Goal: Task Accomplishment & Management: Manage account settings

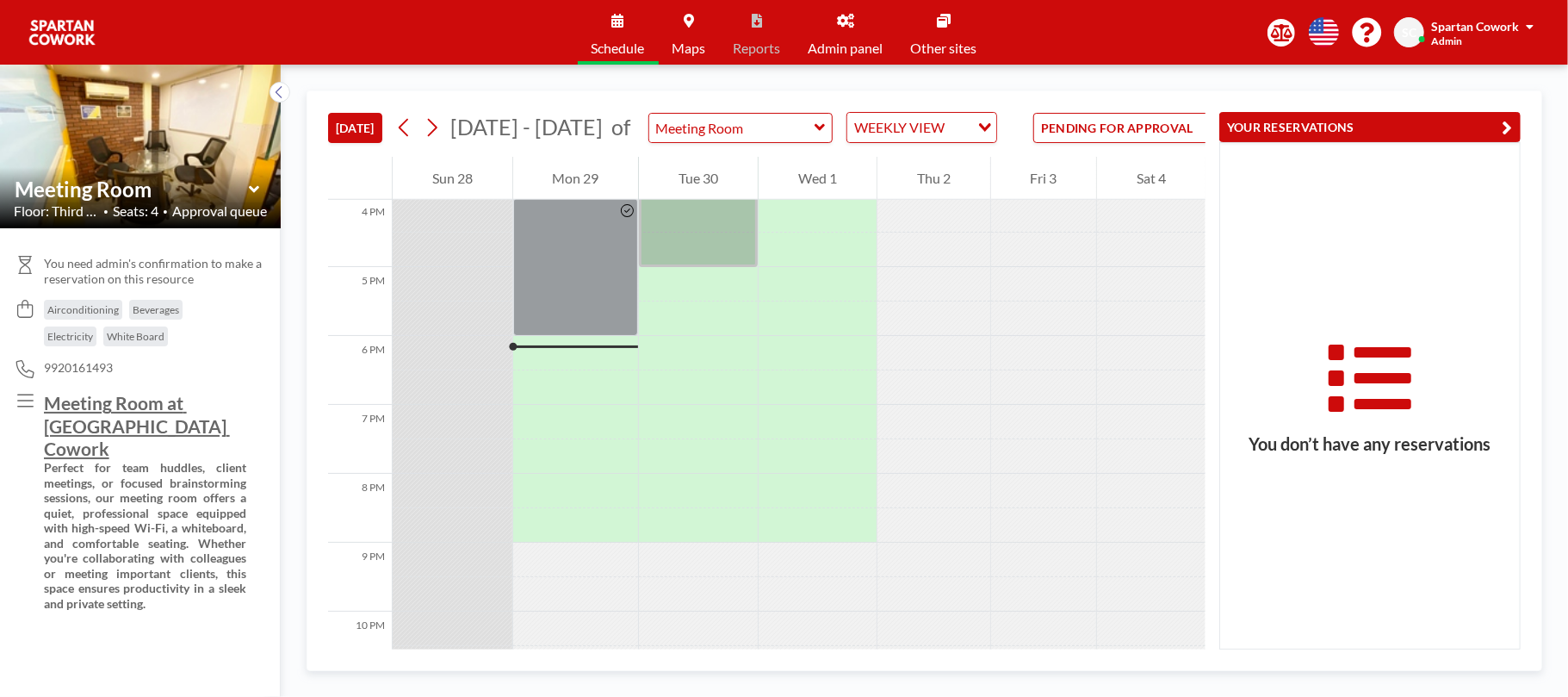
scroll to position [1205, 0]
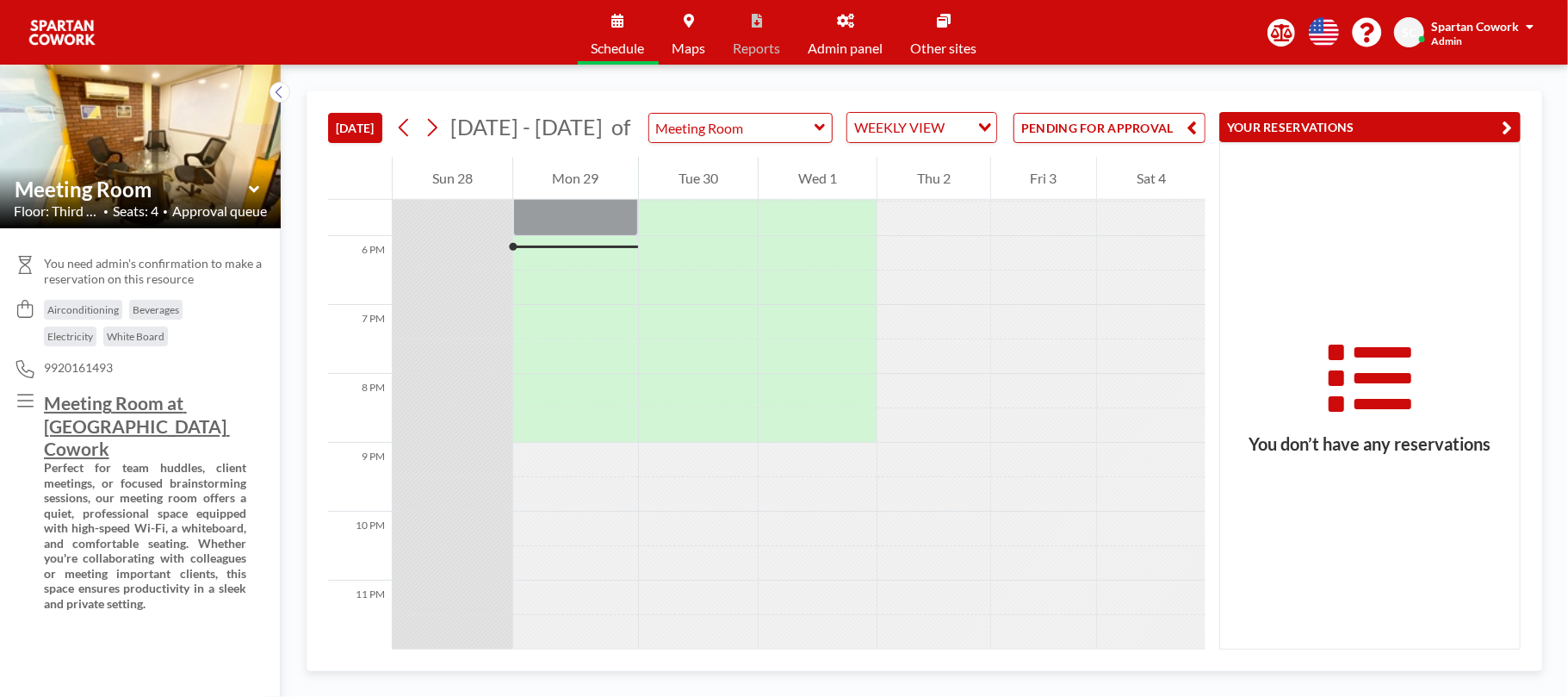
click at [1138, 129] on button "PENDING FOR APPROVAL" at bounding box center [1108, 128] width 192 height 30
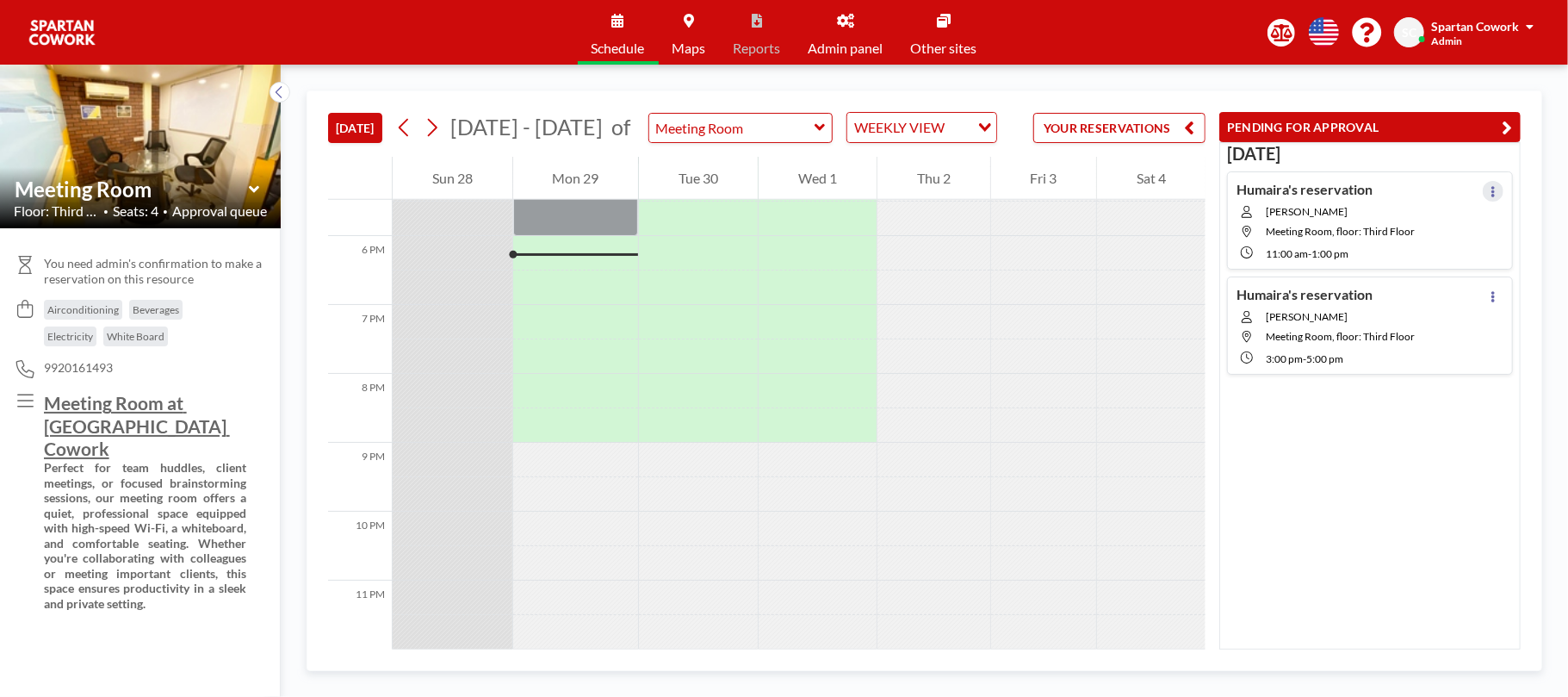
click at [1483, 183] on button at bounding box center [1493, 191] width 21 height 21
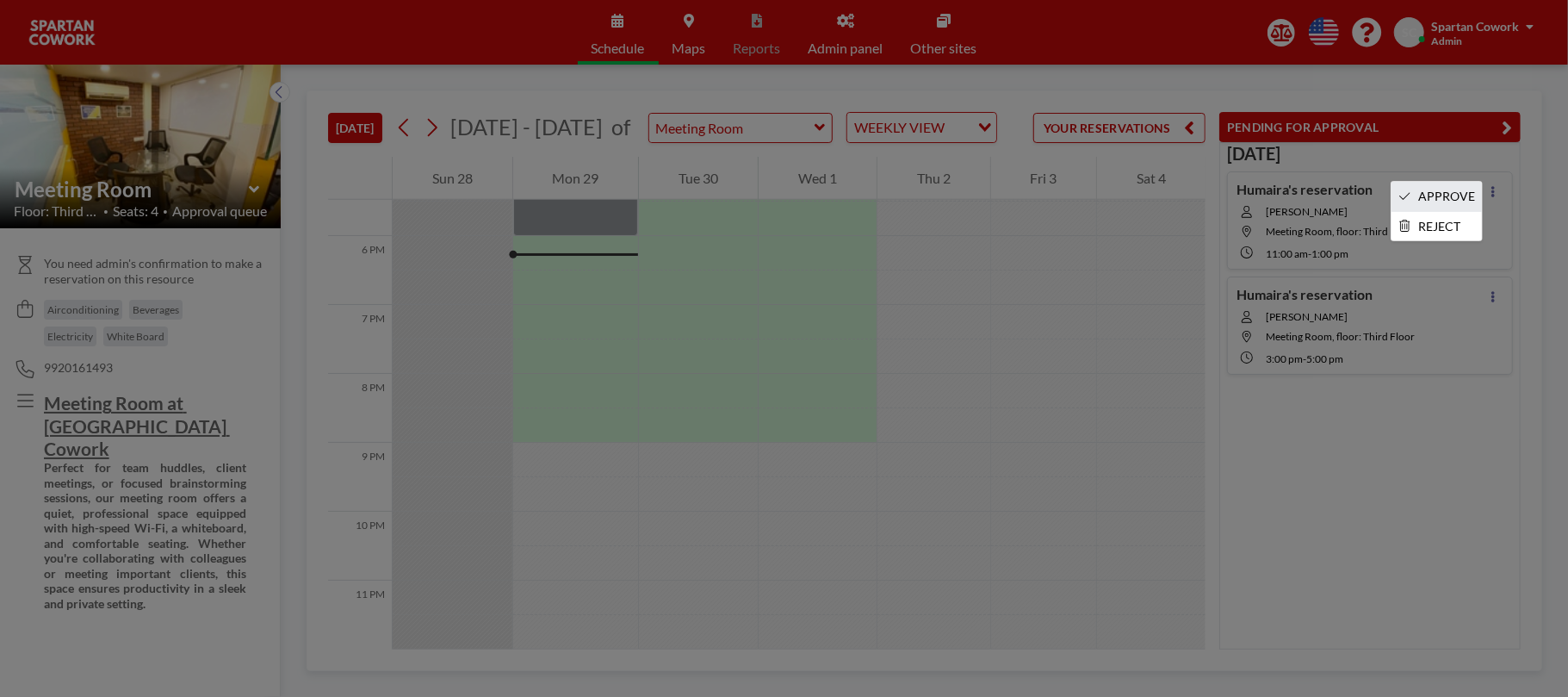
click at [1446, 200] on li "APPROVE" at bounding box center [1436, 196] width 90 height 29
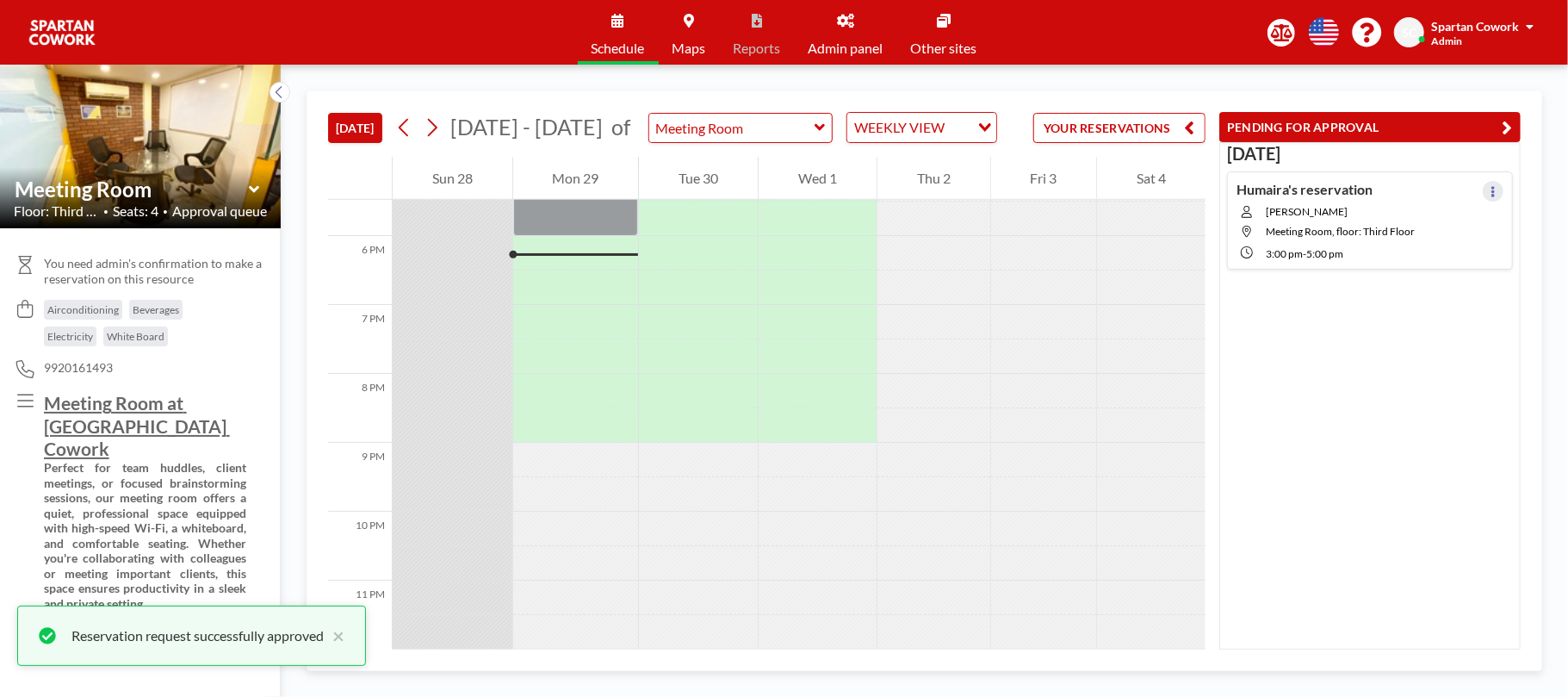
click at [1491, 189] on icon at bounding box center [1493, 191] width 4 height 11
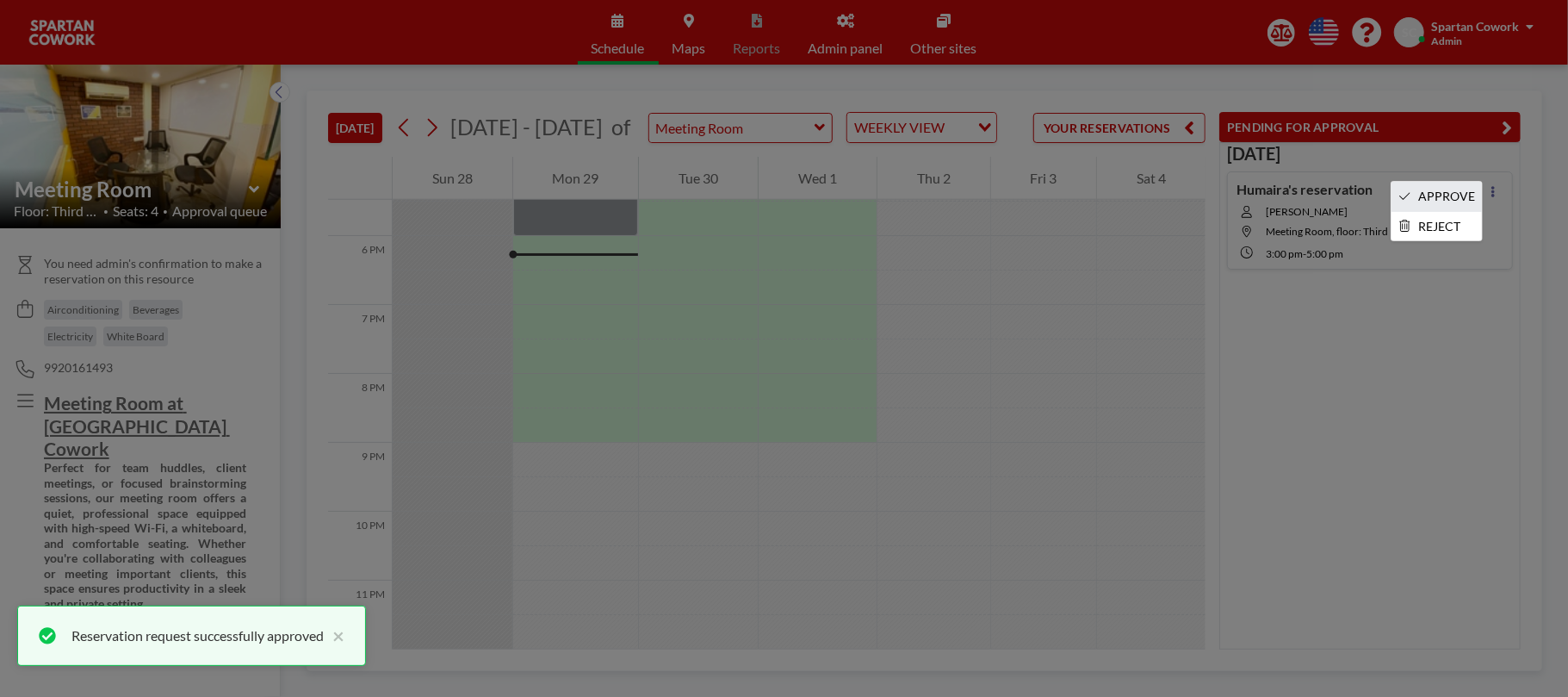
click at [1450, 200] on li "APPROVE" at bounding box center [1436, 196] width 90 height 29
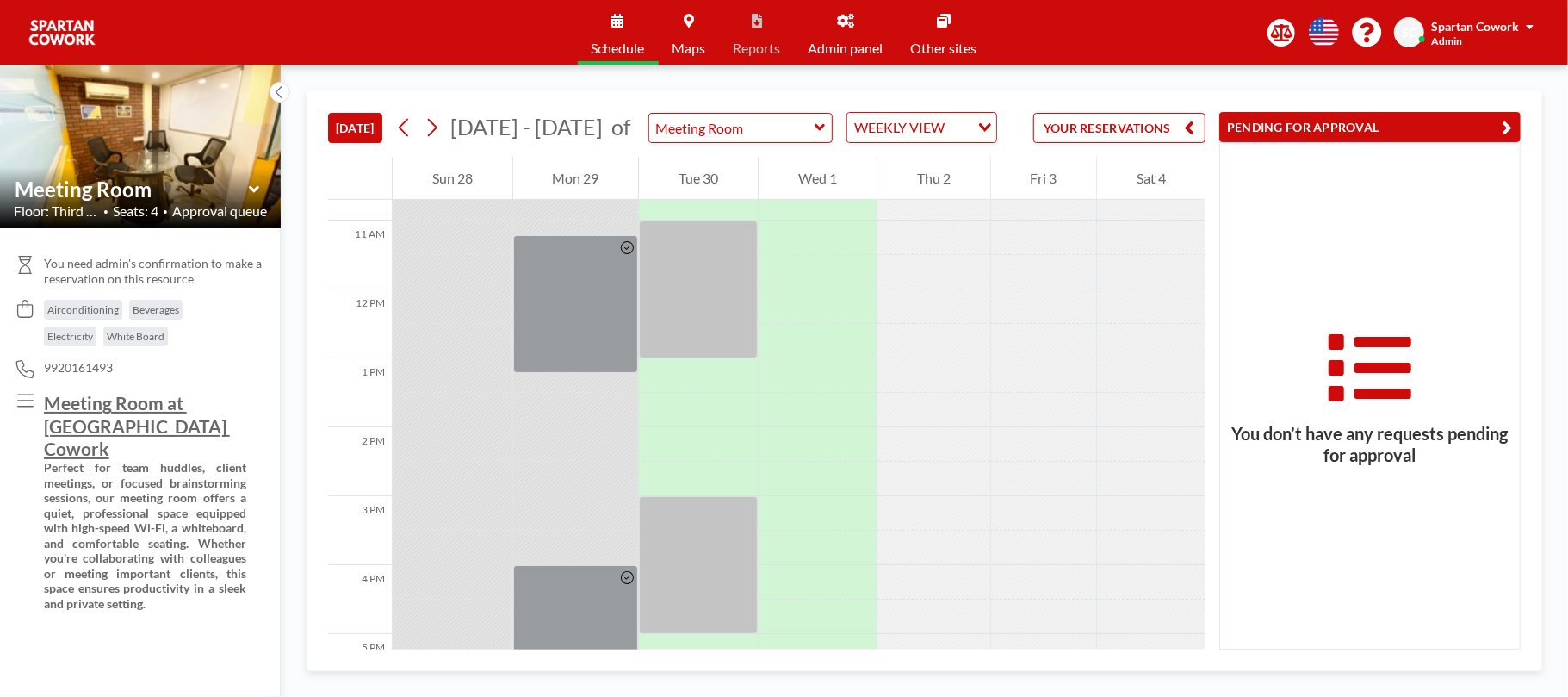
scroll to position [763, 0]
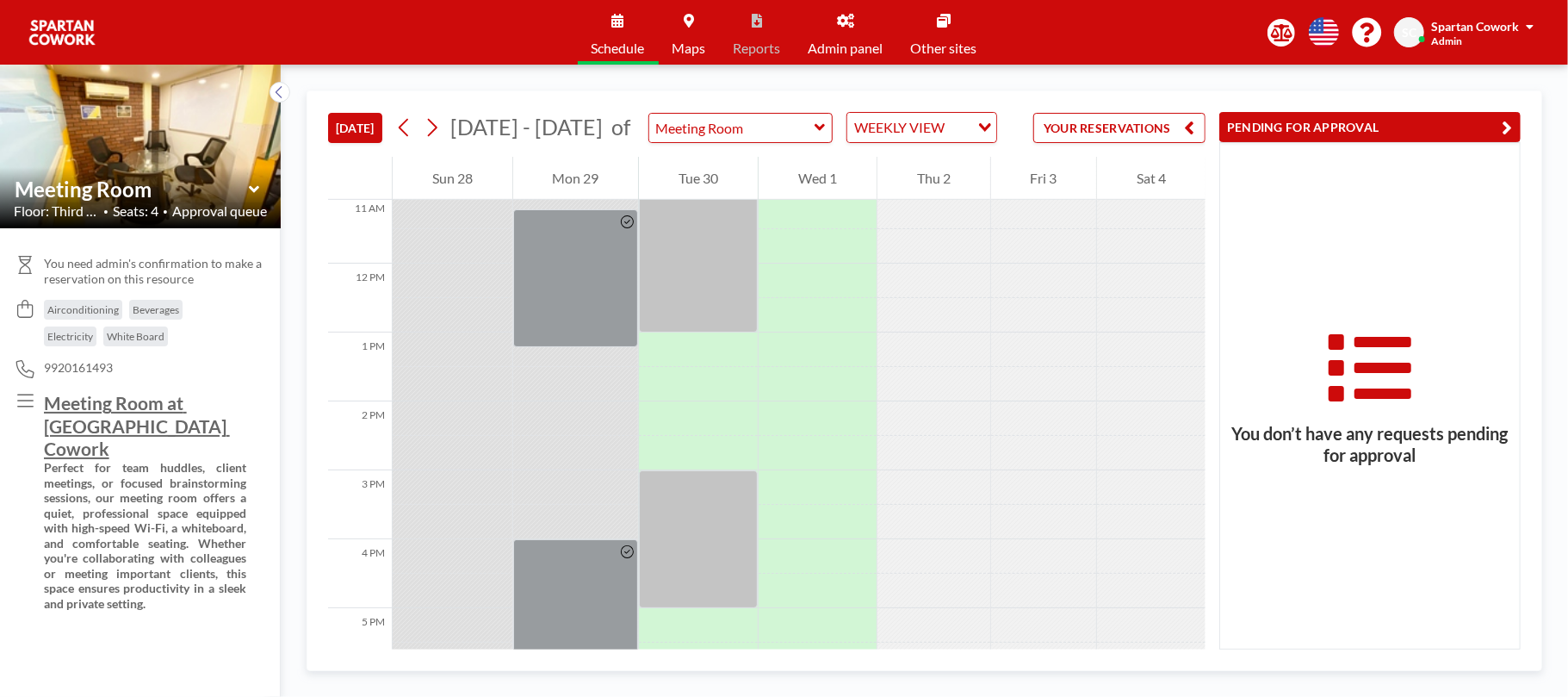
click at [841, 41] on span "Admin panel" at bounding box center [846, 48] width 75 height 14
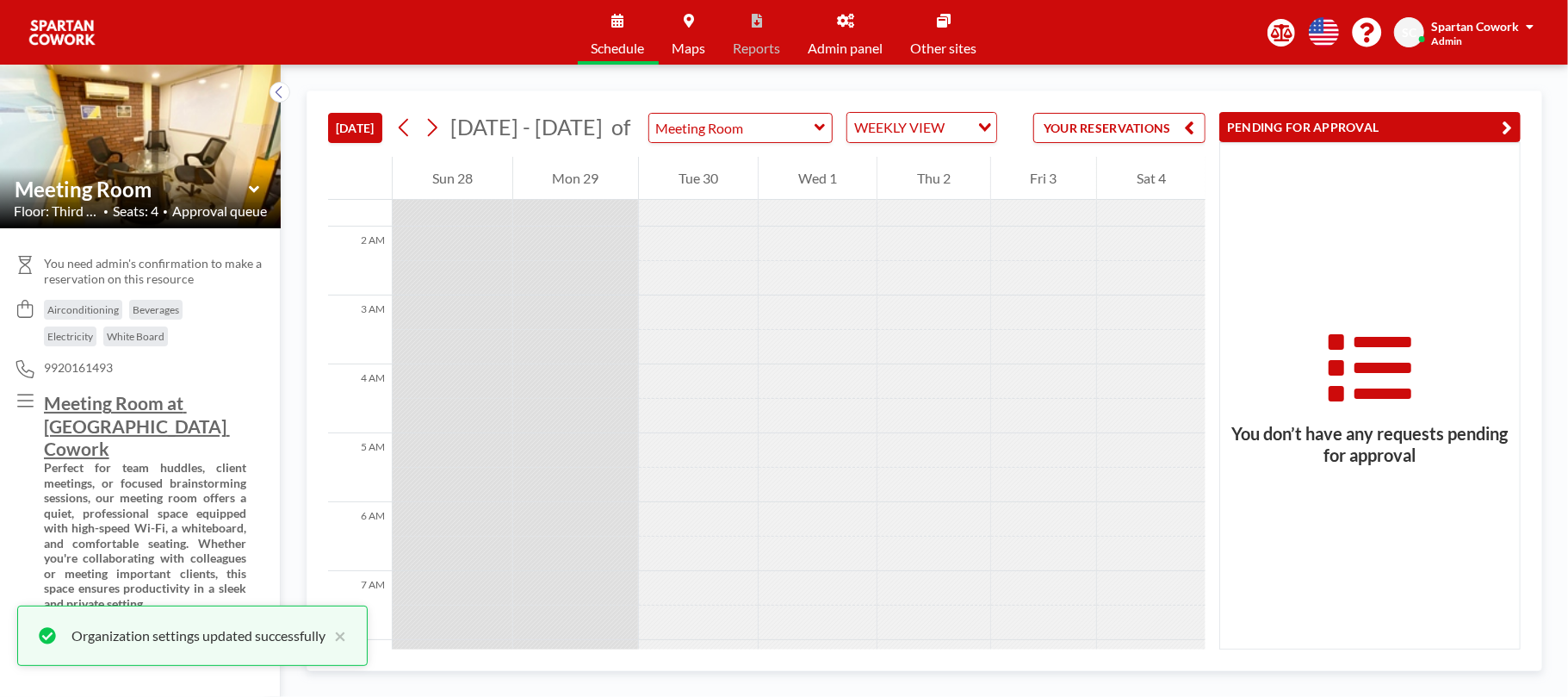
scroll to position [459, 0]
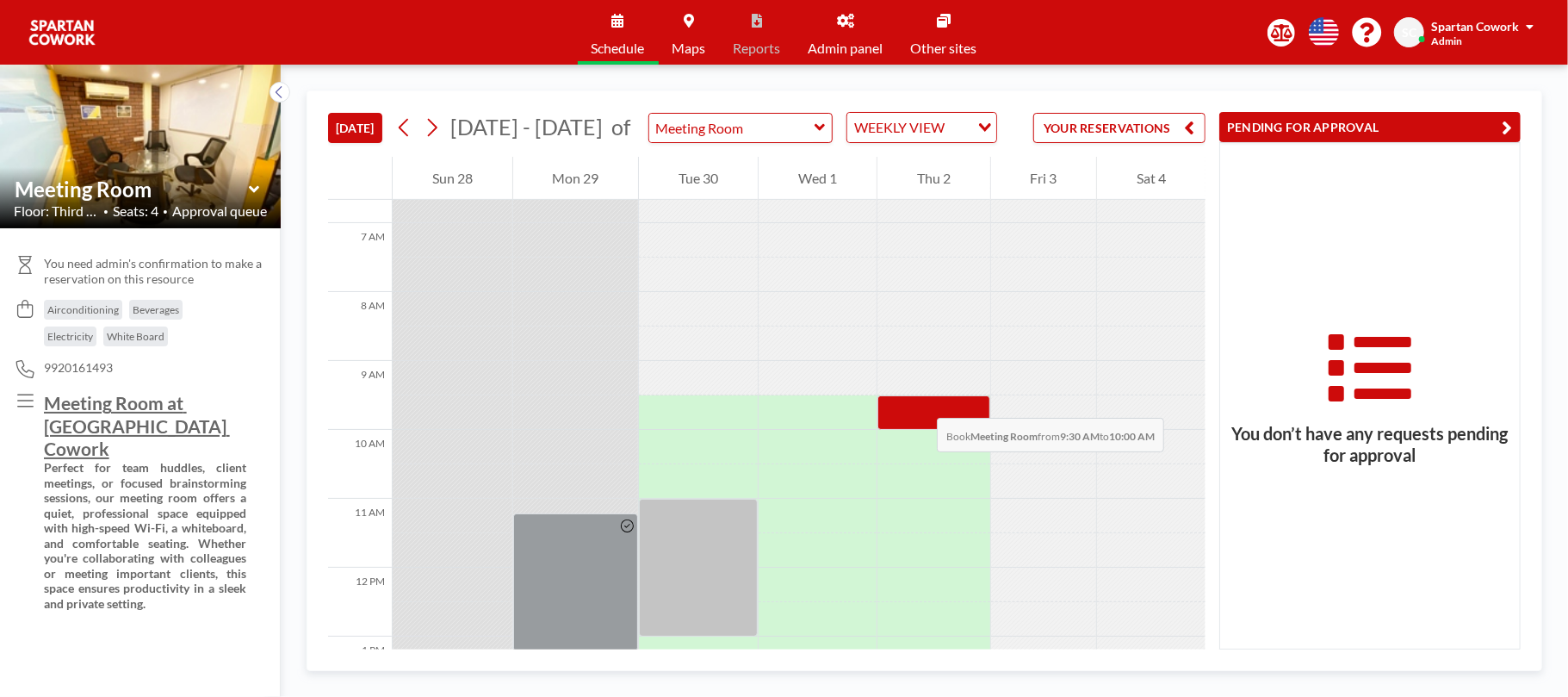
click at [919, 401] on div at bounding box center [933, 412] width 113 height 35
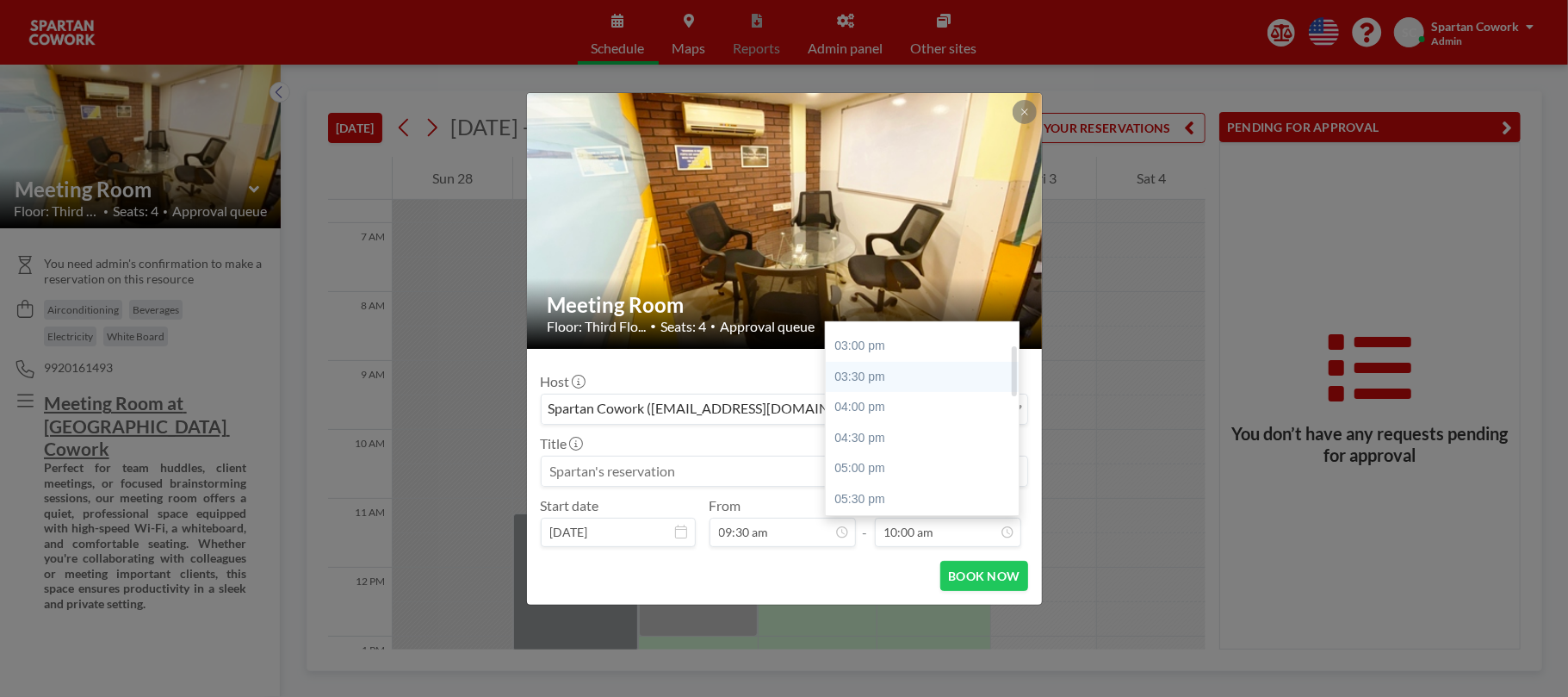
scroll to position [542, 0]
click at [910, 498] on div "09:00 pm" at bounding box center [927, 499] width 204 height 31
type input "09:00 pm"
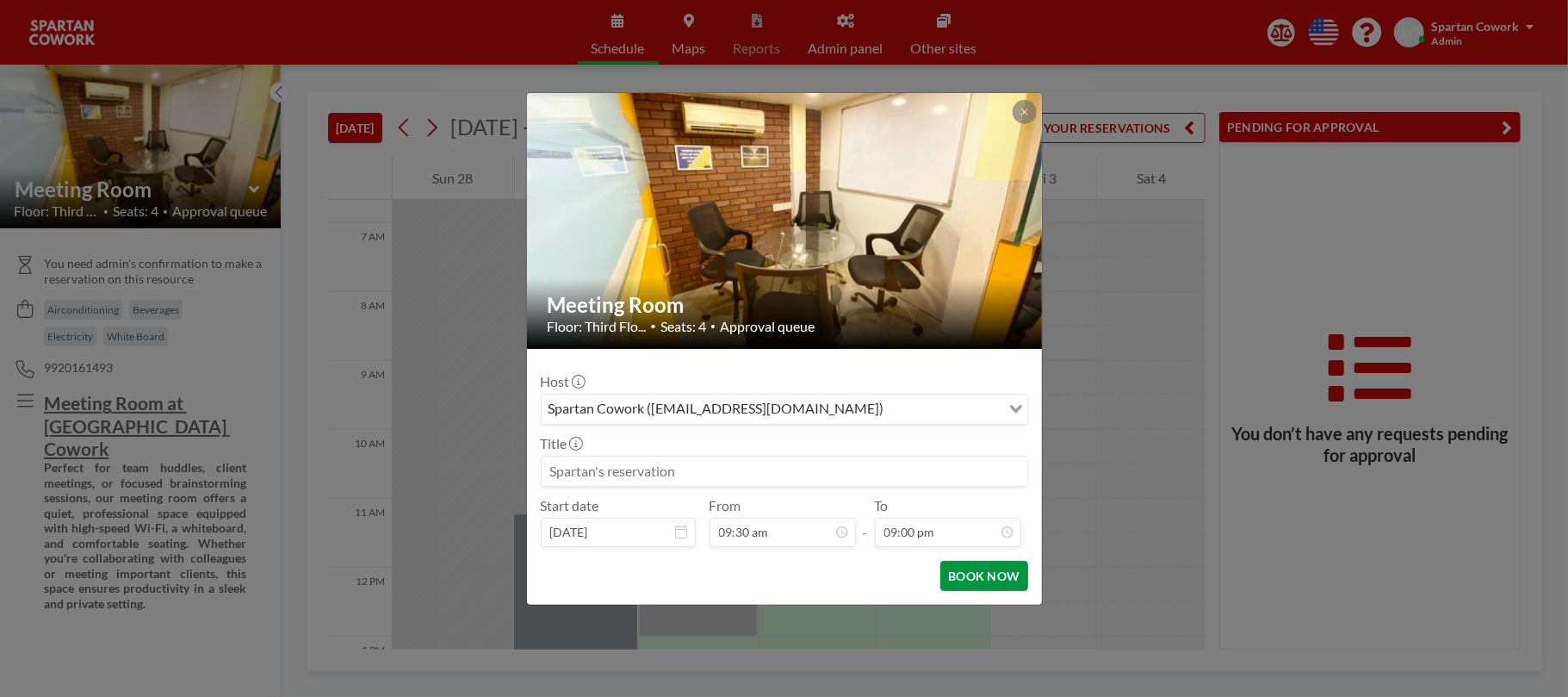
click at [978, 576] on button "BOOK NOW" at bounding box center [983, 576] width 87 height 30
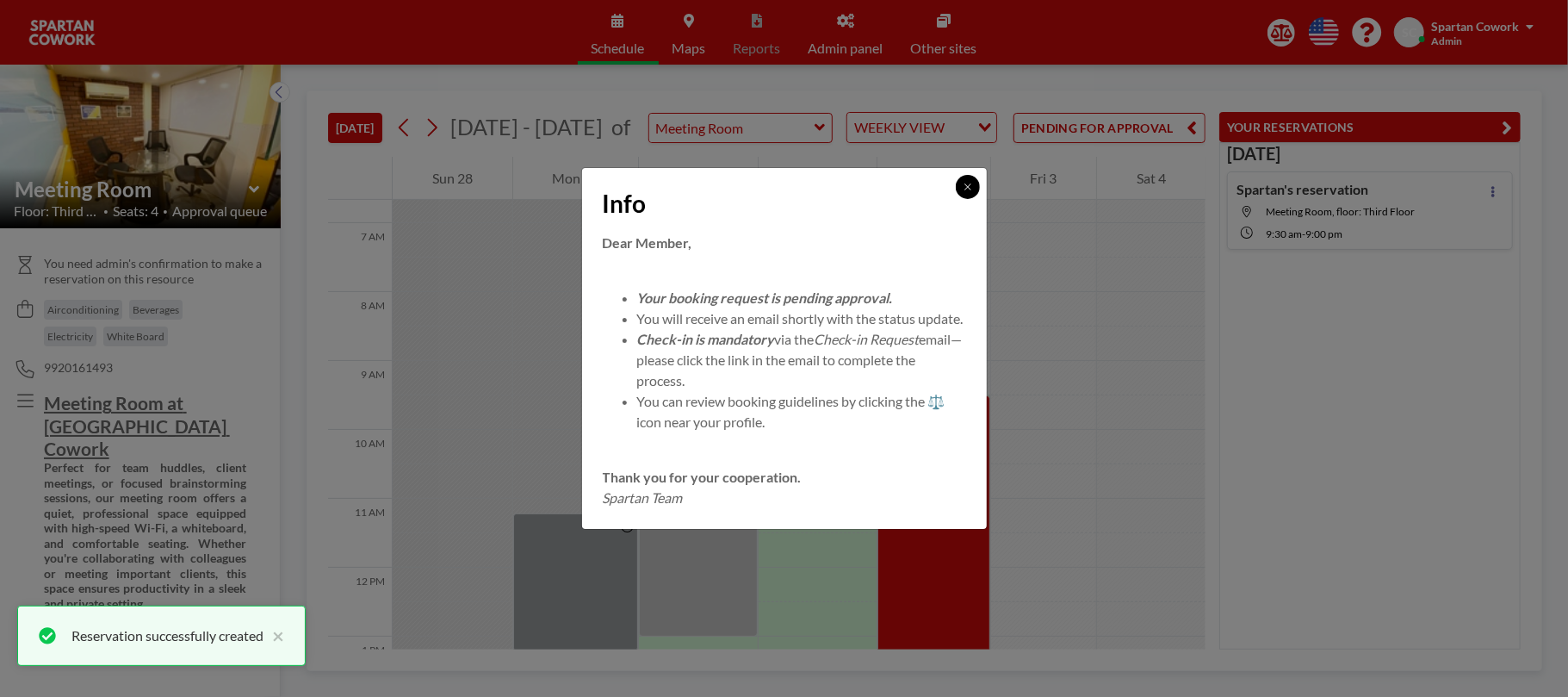
click at [964, 186] on button at bounding box center [968, 187] width 24 height 24
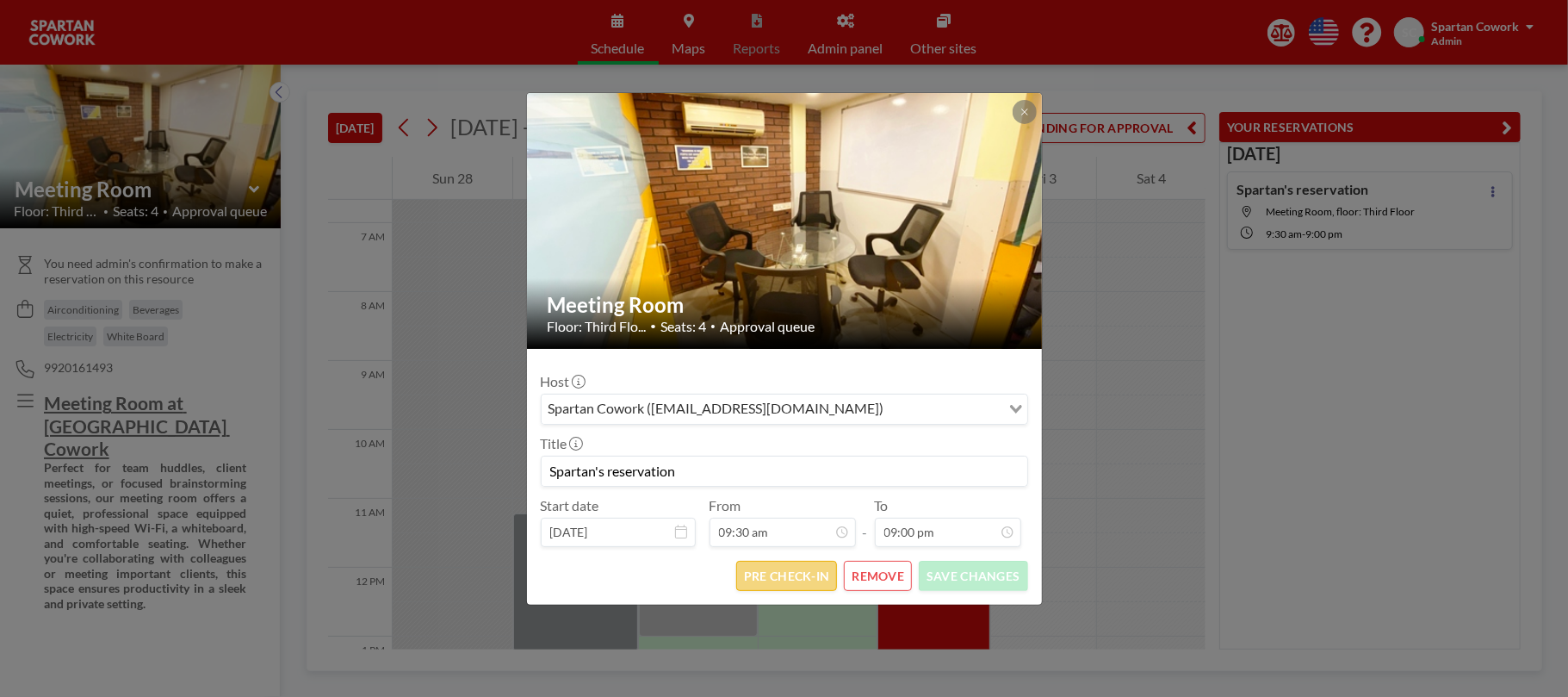
click at [816, 569] on button "PRE CHECK-IN" at bounding box center [786, 576] width 100 height 30
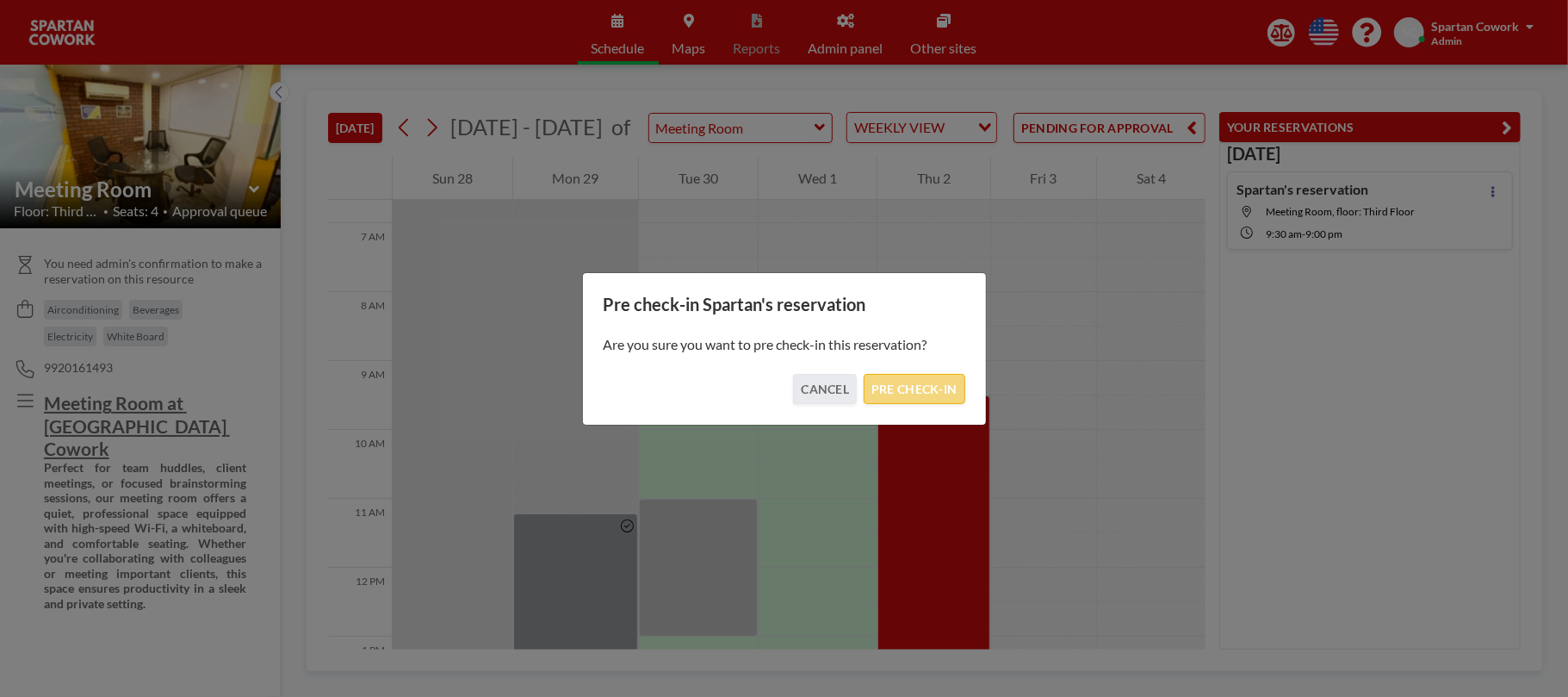
click at [902, 384] on button "PRE CHECK-IN" at bounding box center [913, 388] width 100 height 30
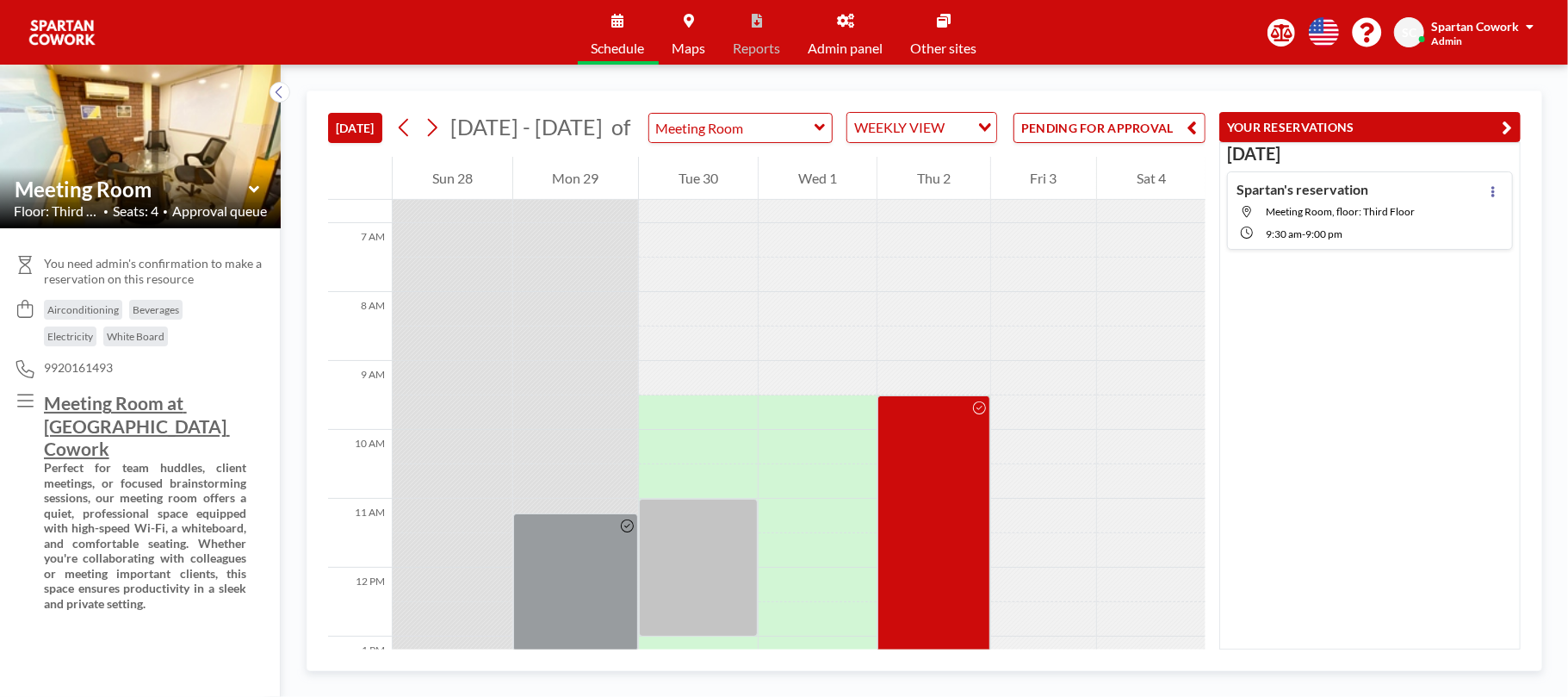
click at [862, 29] on link "Admin panel" at bounding box center [845, 32] width 102 height 65
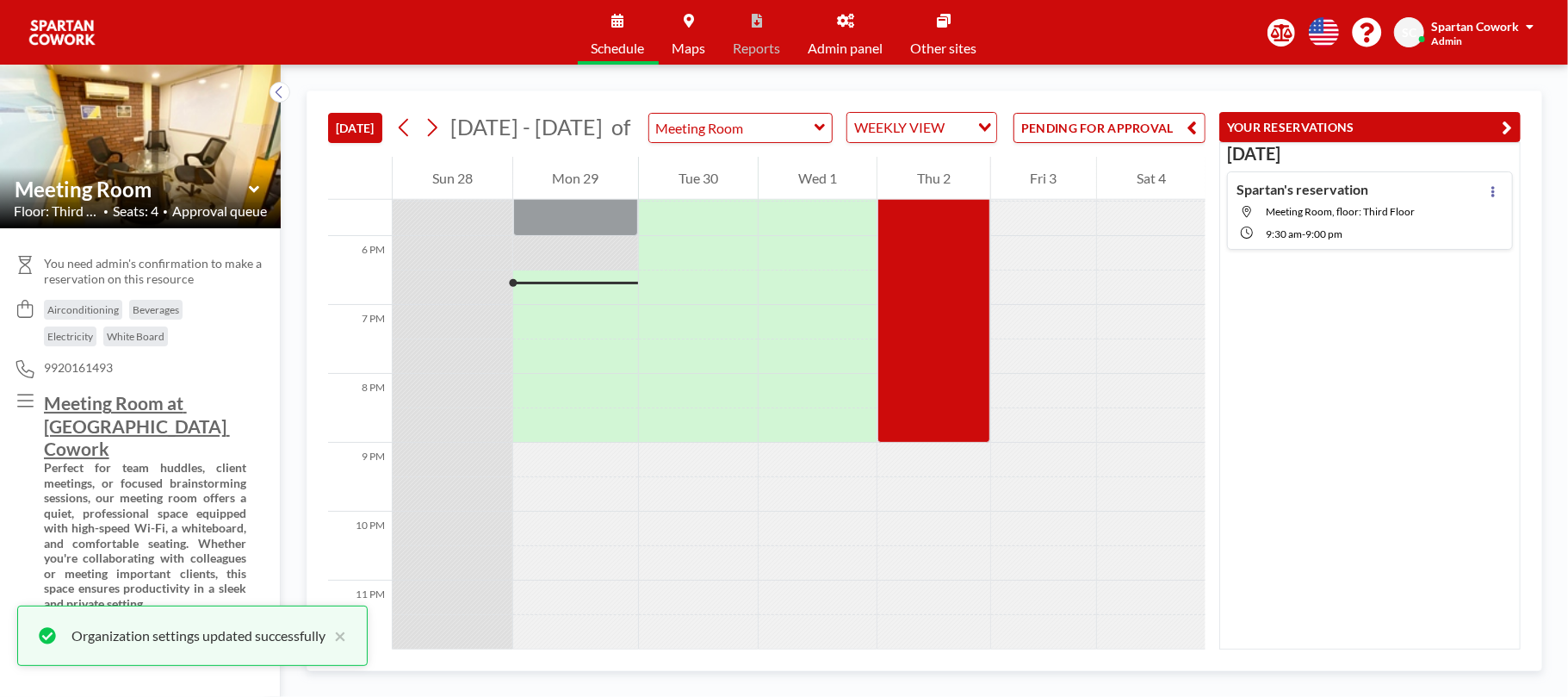
scroll to position [1217, 0]
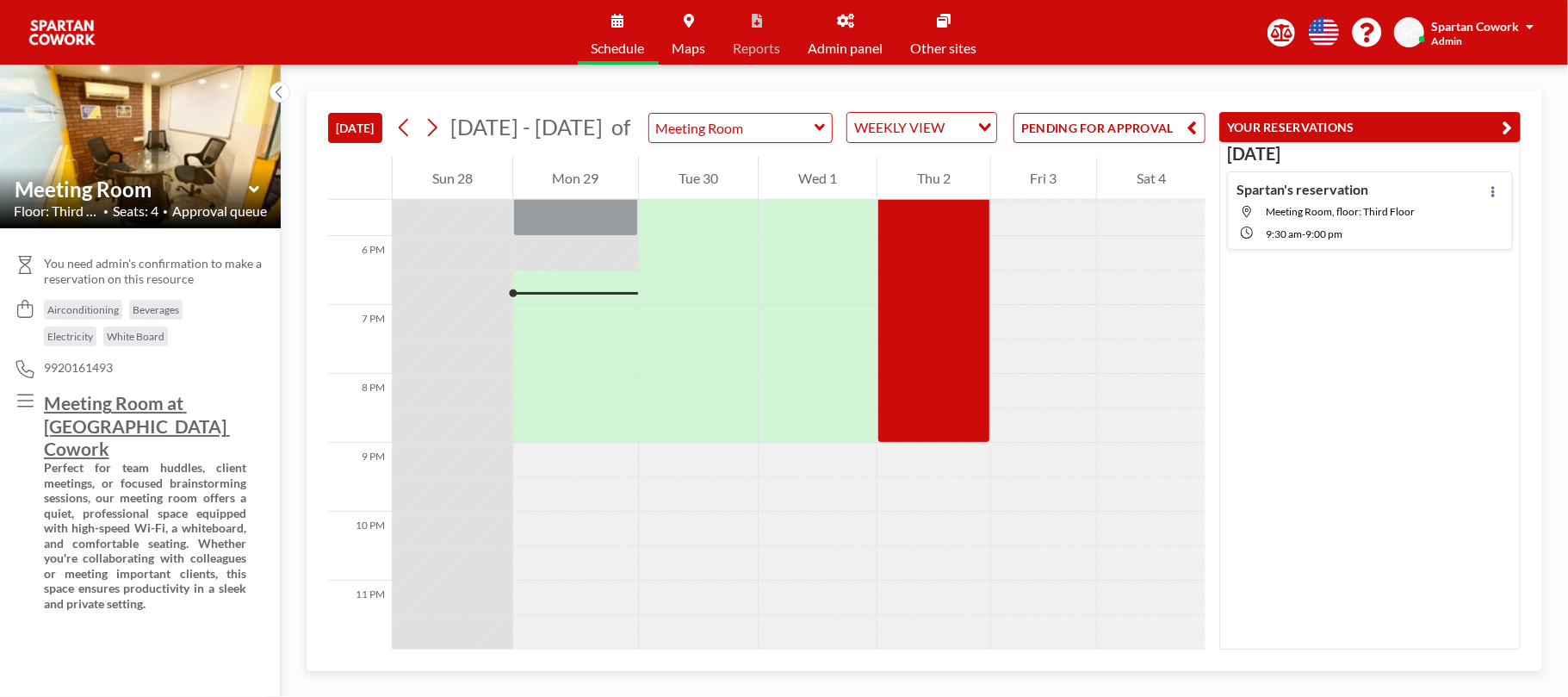
click at [1123, 121] on button "PENDING FOR APPROVAL" at bounding box center [1108, 128] width 192 height 30
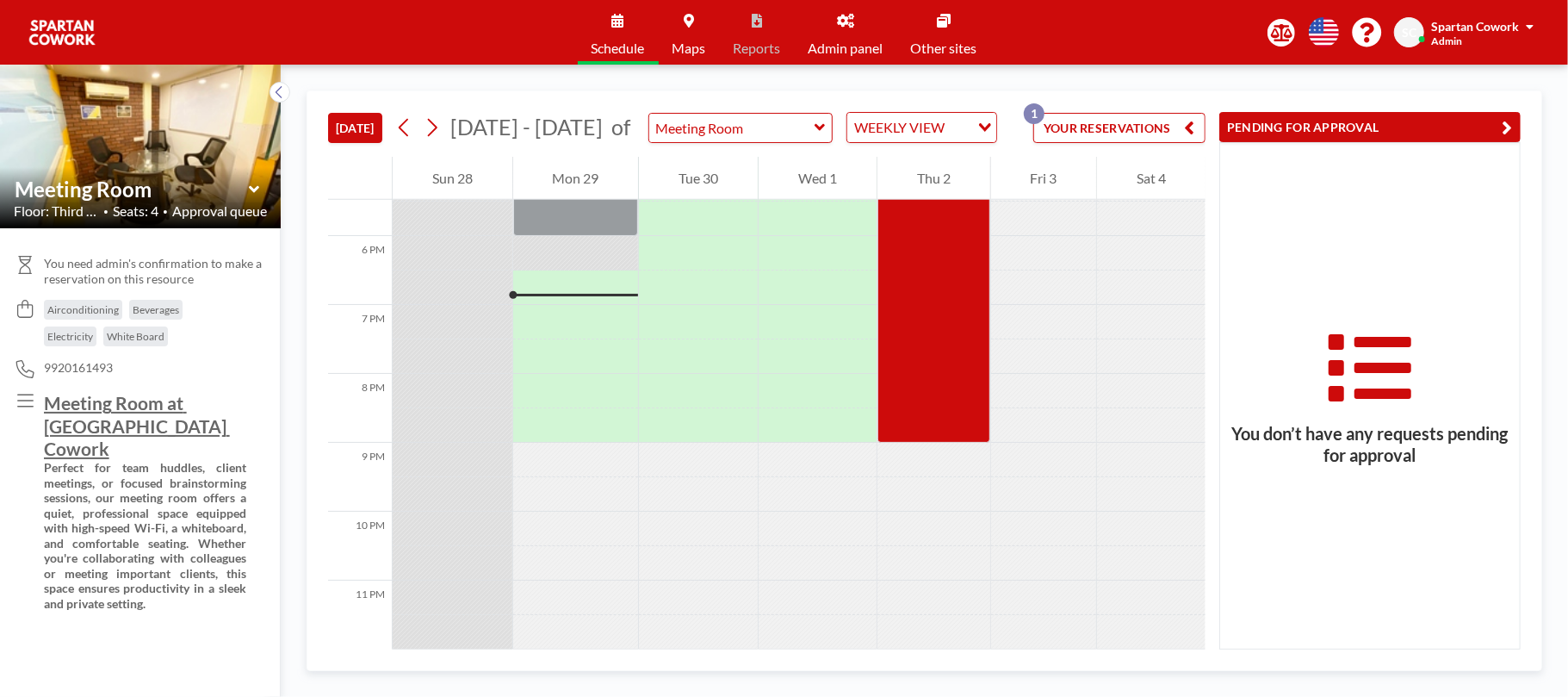
click at [1161, 129] on button "YOUR RESERVATIONS 1" at bounding box center [1120, 128] width 173 height 30
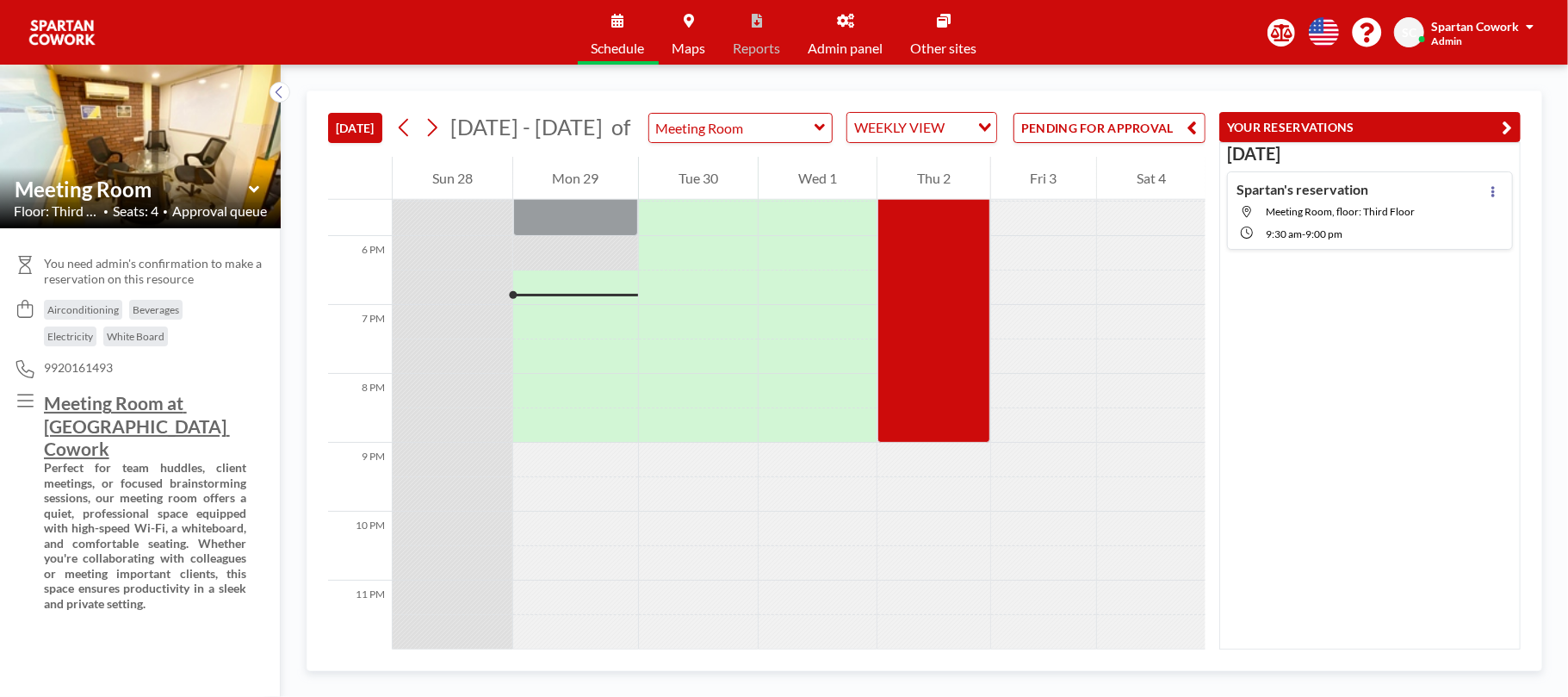
click at [1145, 126] on button "PENDING FOR APPROVAL" at bounding box center [1108, 128] width 192 height 30
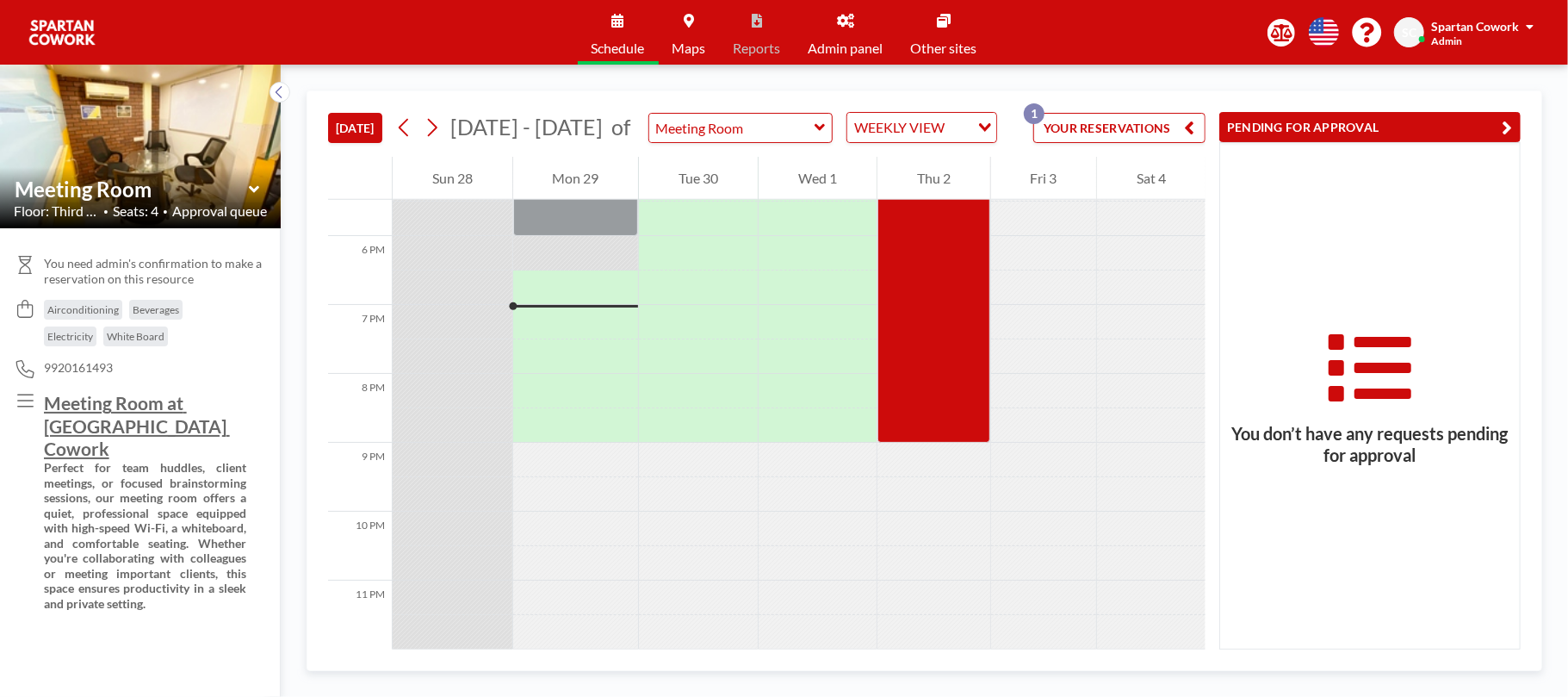
click at [851, 41] on span "Admin panel" at bounding box center [846, 48] width 75 height 14
